Goal: Task Accomplishment & Management: Manage account settings

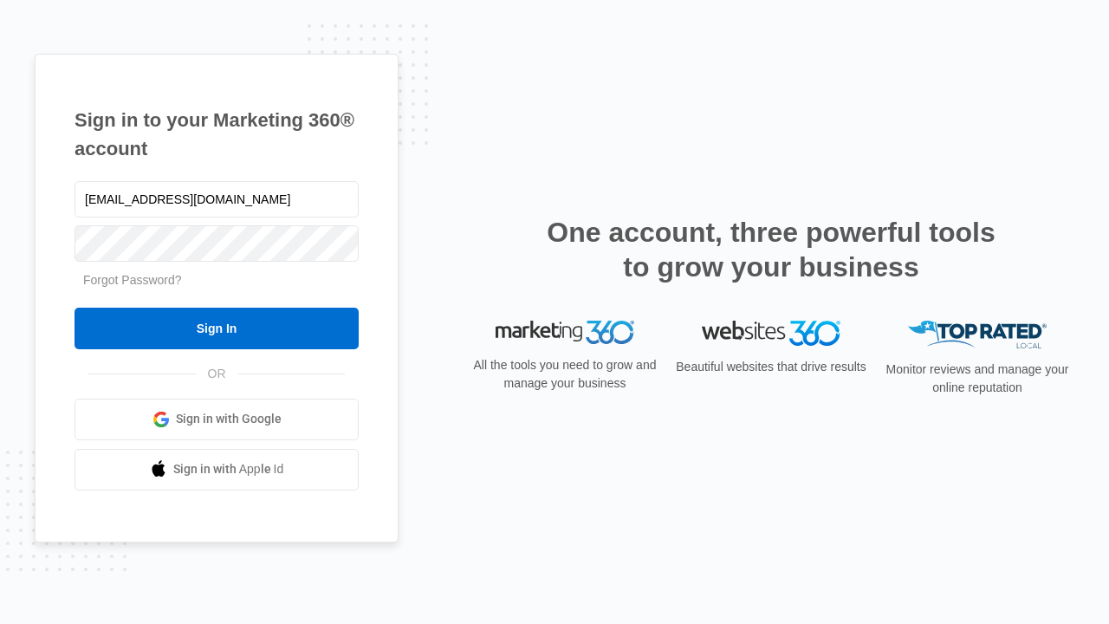
type input "dankie614@gmail.com"
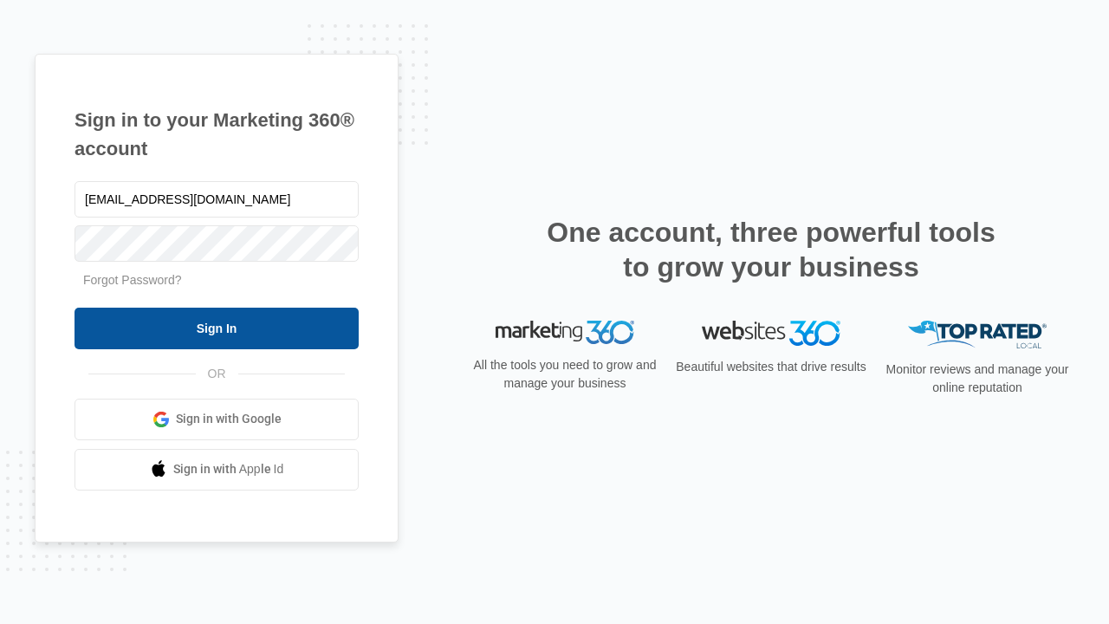
click at [217, 327] on input "Sign In" at bounding box center [216, 328] width 284 height 42
